Goal: Check status: Check status

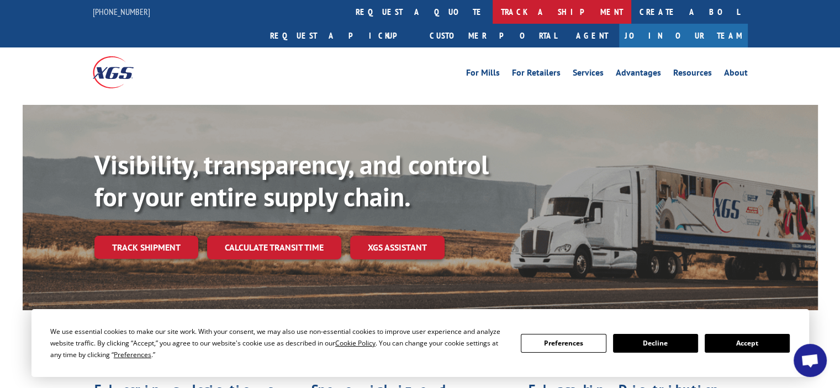
click at [493, 12] on link "track a shipment" at bounding box center [562, 12] width 139 height 24
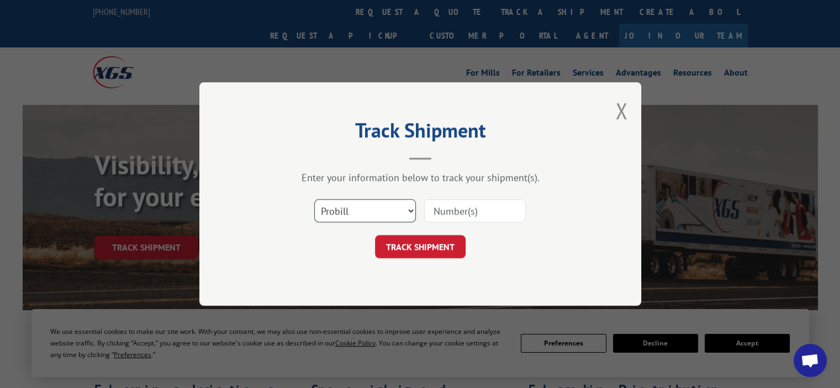
click at [411, 211] on select "Select category... Probill BOL PO" at bounding box center [365, 210] width 102 height 23
select select "bol"
click at [314, 199] on select "Select category... Probill BOL PO" at bounding box center [365, 210] width 102 height 23
click at [439, 212] on input at bounding box center [475, 210] width 102 height 23
paste input "14862539"
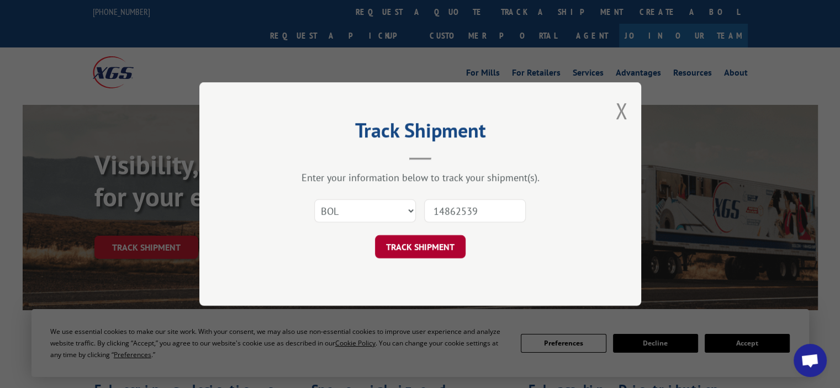
type input "14862539"
click at [428, 249] on button "TRACK SHIPMENT" at bounding box center [420, 246] width 91 height 23
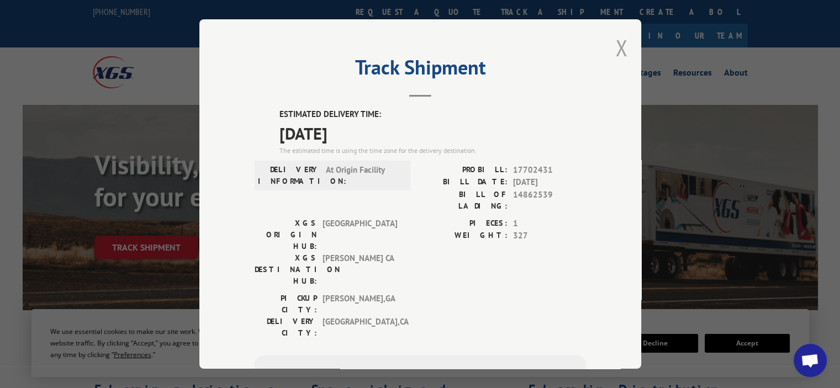
click at [619, 50] on button "Close modal" at bounding box center [621, 47] width 12 height 29
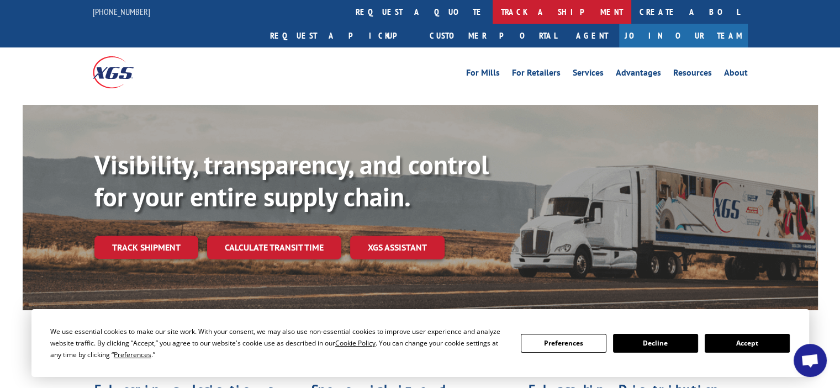
click at [493, 12] on link "track a shipment" at bounding box center [562, 12] width 139 height 24
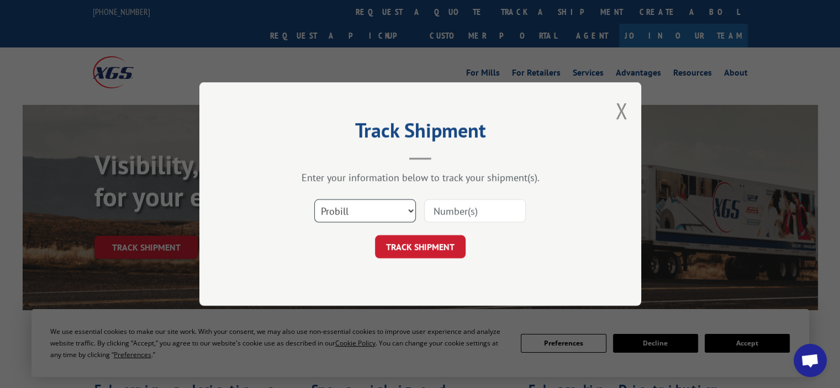
click at [410, 213] on select "Select category... Probill BOL PO" at bounding box center [365, 210] width 102 height 23
select select "bol"
click at [314, 199] on select "Select category... Probill BOL PO" at bounding box center [365, 210] width 102 height 23
click at [436, 210] on input at bounding box center [475, 210] width 102 height 23
paste input "14862539"
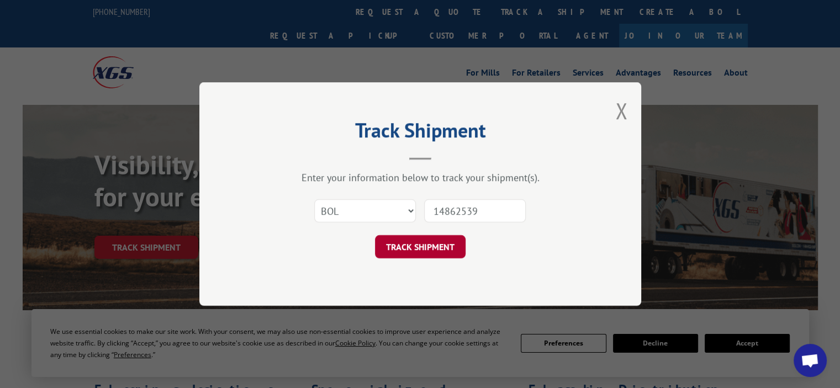
type input "14862539"
click at [429, 255] on button "TRACK SHIPMENT" at bounding box center [420, 246] width 91 height 23
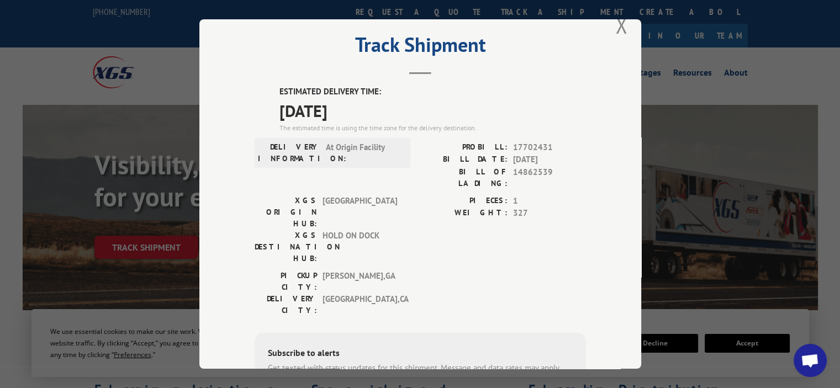
scroll to position [17, 0]
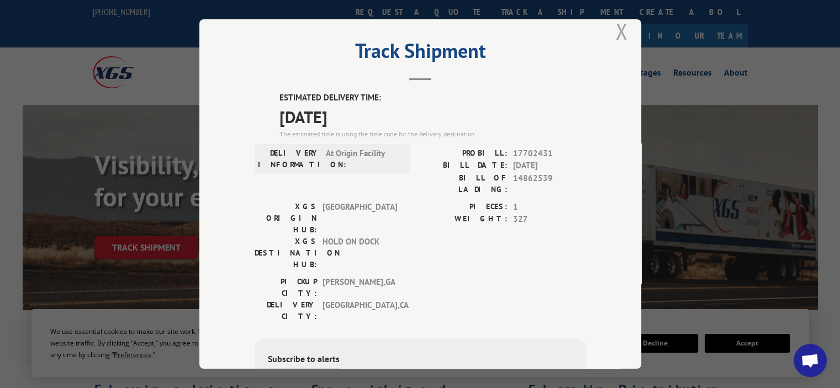
click at [617, 32] on button "Close modal" at bounding box center [621, 31] width 12 height 29
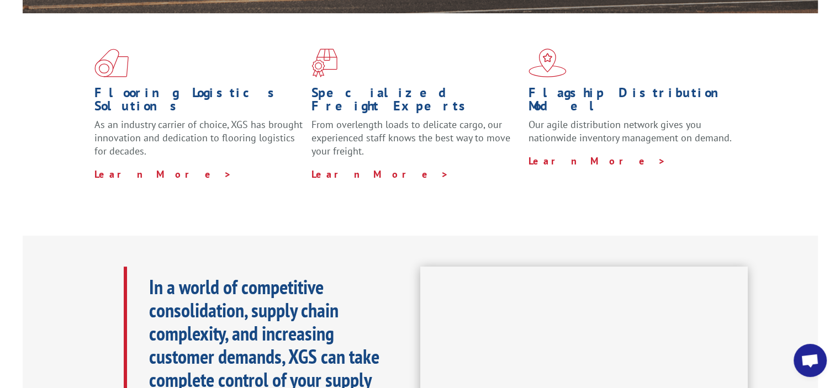
scroll to position [0, 0]
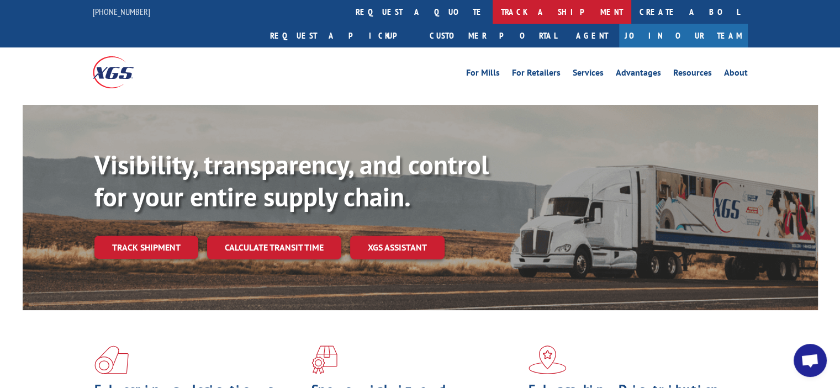
click at [493, 10] on link "track a shipment" at bounding box center [562, 12] width 139 height 24
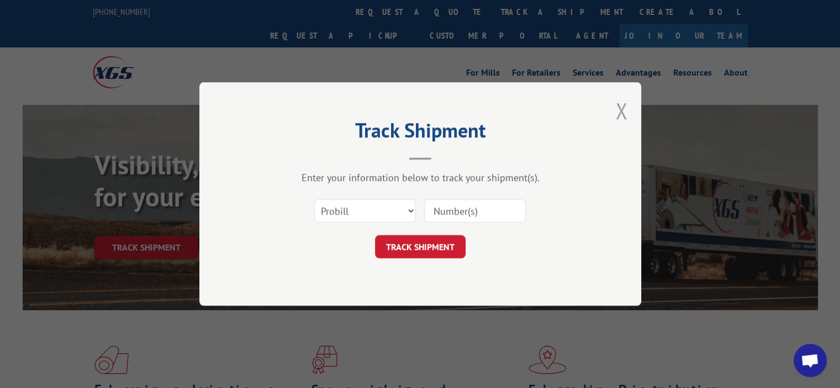
click at [618, 110] on button "Close modal" at bounding box center [621, 110] width 12 height 29
